Goal: Task Accomplishment & Management: Complete application form

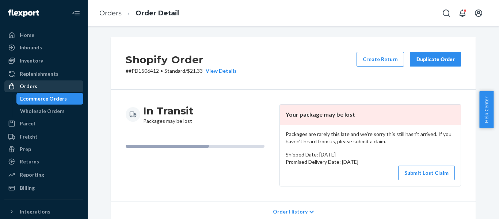
click at [26, 86] on div "Orders" at bounding box center [29, 86] width 18 height 7
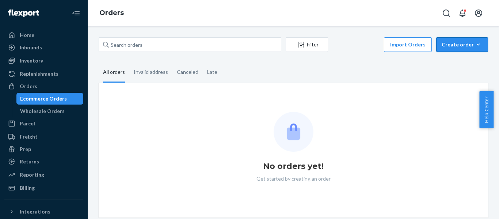
click at [465, 41] on button "Create order Ecommerce order Removal order" at bounding box center [462, 44] width 52 height 15
click at [459, 62] on span "Ecommerce order" at bounding box center [466, 62] width 45 height 5
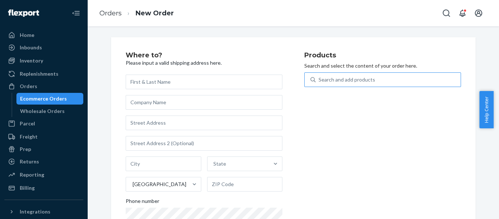
click at [349, 81] on div "Search and add products" at bounding box center [346, 79] width 57 height 7
click at [319, 81] on input "Search and add products" at bounding box center [318, 79] width 1 height 7
paste input "REST-ESSS08CK"
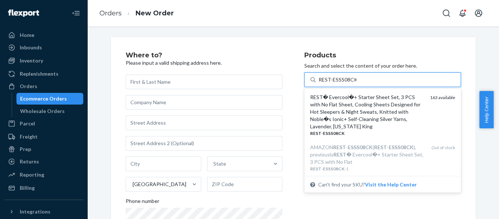
type input "REST-ESSS08CK"
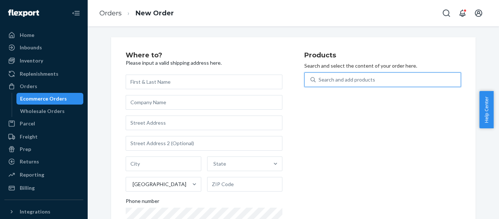
paste input "REST-ESSS08CK"
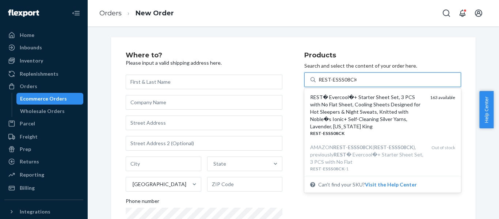
type input "REST-ESSS08CK"
